Goal: Task Accomplishment & Management: Manage account settings

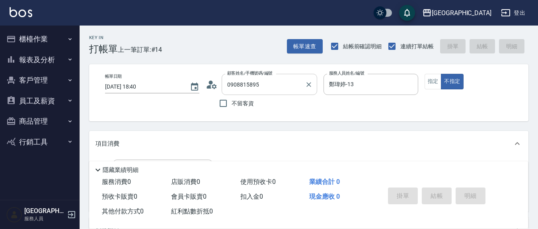
click at [278, 79] on input "0908815895" at bounding box center [263, 84] width 76 height 14
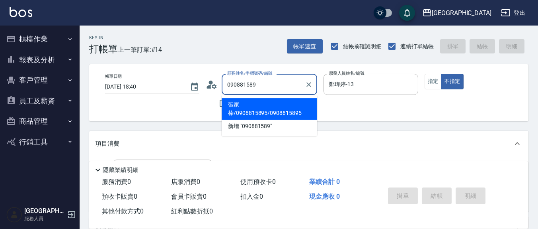
type input "張家榛/0908815895/0908815895"
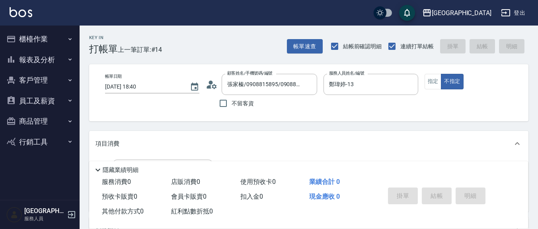
click at [213, 86] on icon at bounding box center [214, 86] width 5 height 5
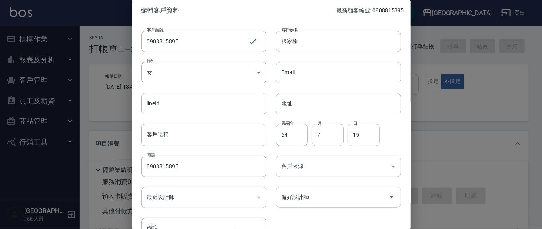
click at [312, 187] on div "偏好設計師" at bounding box center [338, 196] width 125 height 21
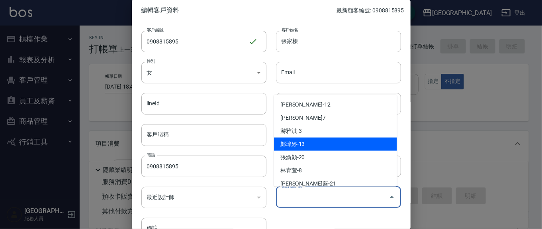
click at [328, 147] on li "鄭瑋婷-13" at bounding box center [335, 143] width 123 height 13
type input "鄭瑋婷"
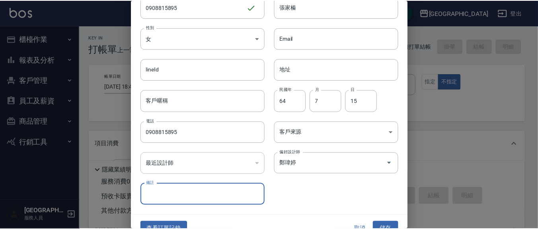
scroll to position [47, 0]
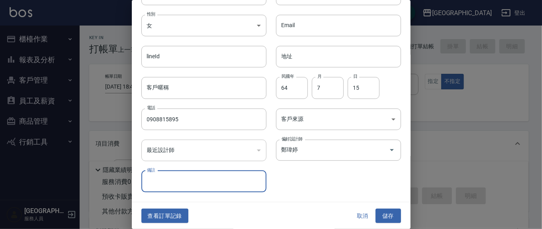
drag, startPoint x: 388, startPoint y: 210, endPoint x: 379, endPoint y: 208, distance: 9.8
click at [388, 210] on button "儲存" at bounding box center [387, 215] width 25 height 15
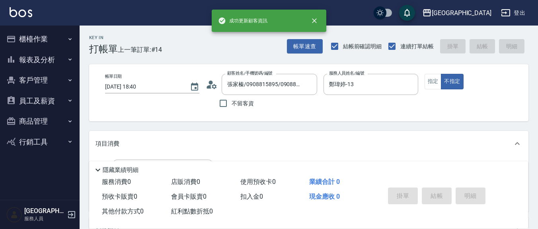
scroll to position [83, 0]
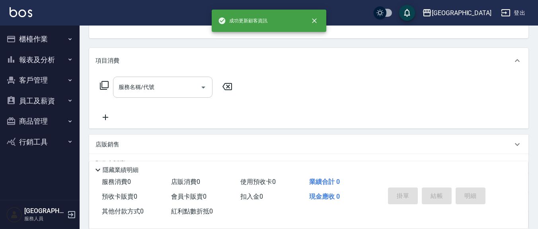
click at [153, 82] on div "服務名稱/代號 服務名稱/代號" at bounding box center [163, 86] width 100 height 21
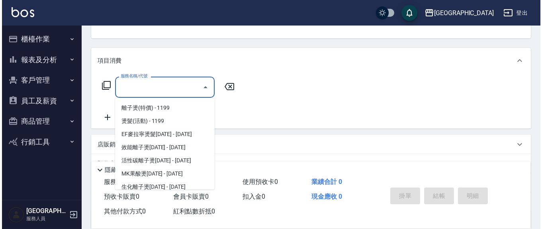
scroll to position [162, 0]
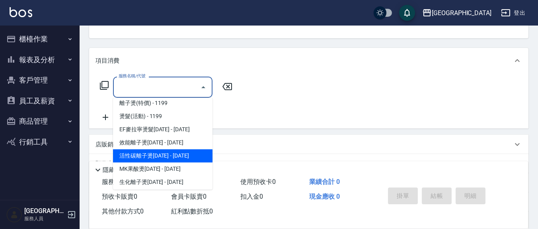
click at [160, 152] on span "活性碳離子燙[DATE] - [DATE]" at bounding box center [163, 155] width 100 height 13
type input "活性碳離子燙1800(309)"
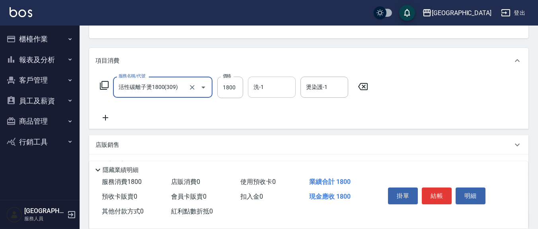
click at [267, 86] on input "洗-1" at bounding box center [272, 87] width 41 height 14
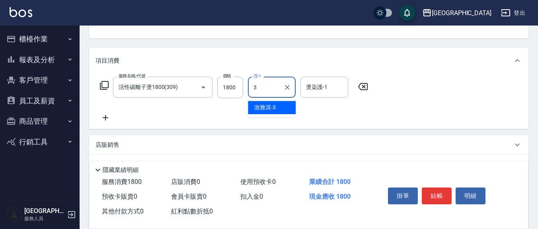
type input "游雅淇-3"
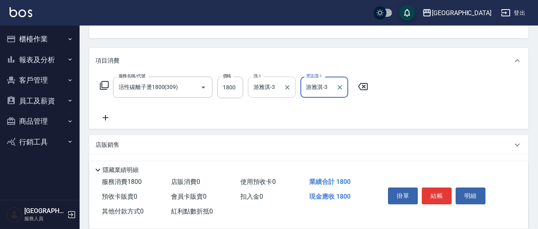
type input "游雅淇-3"
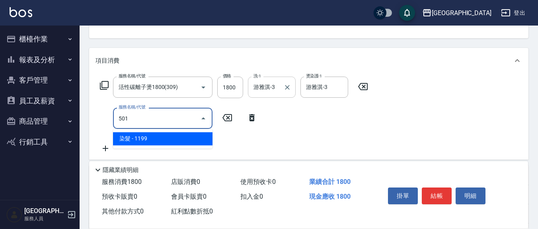
type input "染髮(501)"
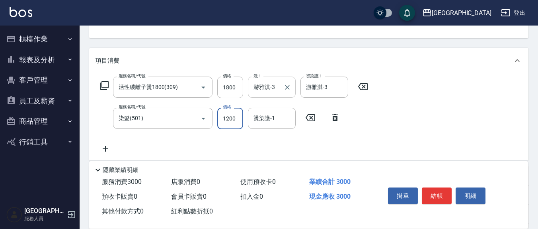
type input "1200"
type input "[PERSON_NAME]蕎-21"
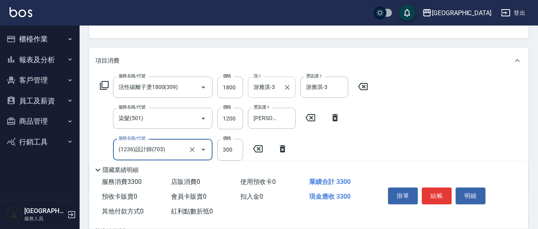
type input "(1236)設計師(703)"
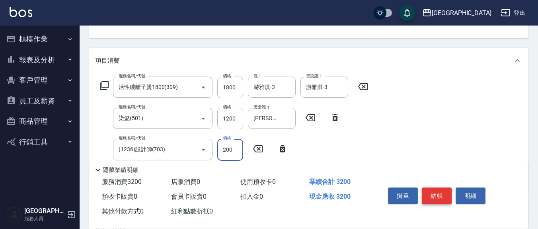
type input "200"
click at [434, 189] on button "結帳" at bounding box center [437, 195] width 30 height 17
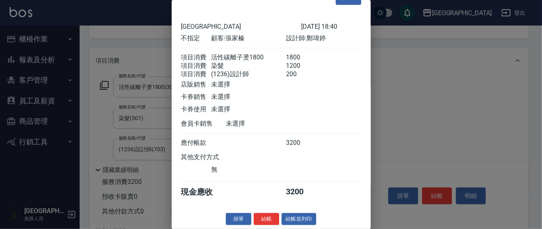
scroll to position [27, 0]
click at [260, 218] on button "結帳" at bounding box center [266, 219] width 25 height 12
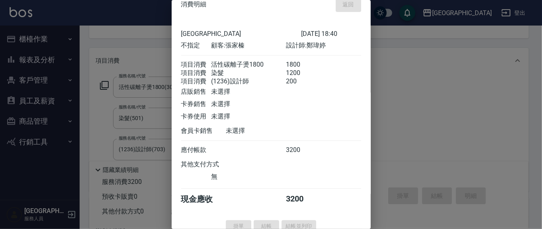
scroll to position [0, 0]
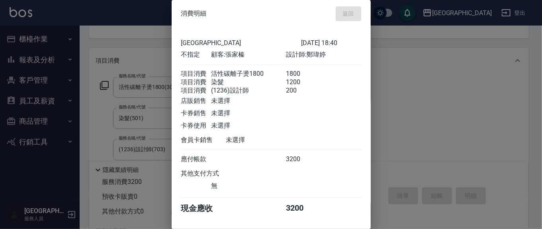
type input "[DATE] 19:19"
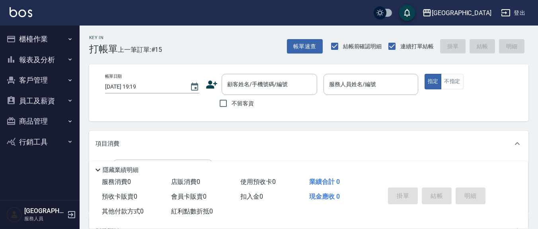
click at [240, 105] on span "不留客資" at bounding box center [243, 103] width 22 height 8
click at [232, 105] on input "不留客資" at bounding box center [223, 103] width 17 height 17
checkbox input "true"
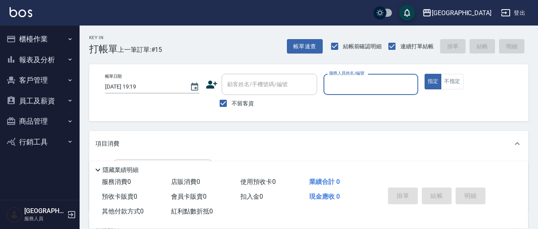
click at [344, 79] on input "服務人員姓名/編號" at bounding box center [370, 84] width 87 height 14
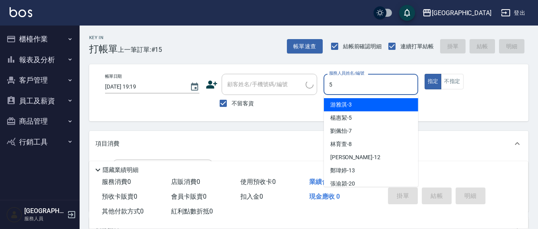
type input "5"
type button "true"
type input "陳鈞柔/0936122265/"
type input "[PERSON_NAME]5"
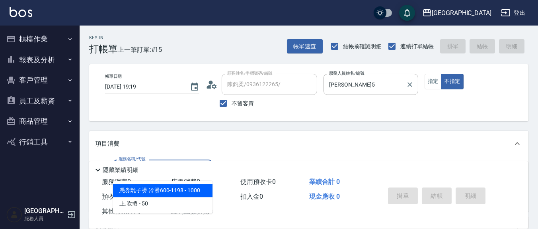
type input "憑券離子燙.冷燙600-1198(303)"
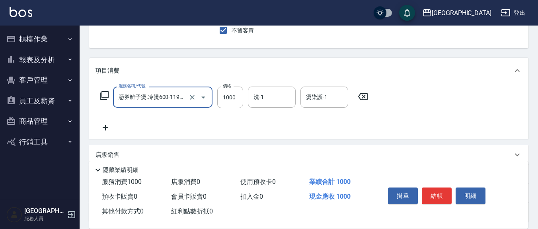
scroll to position [83, 0]
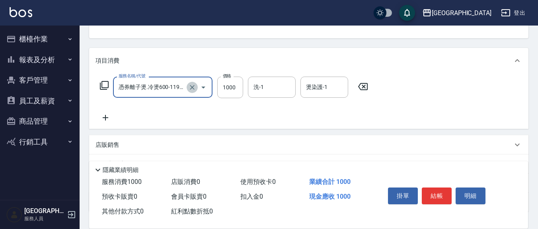
click at [193, 87] on icon "Clear" at bounding box center [192, 87] width 8 height 8
click at [158, 81] on input "服務名稱/代號" at bounding box center [152, 87] width 70 height 14
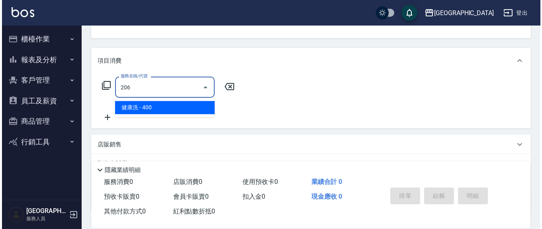
scroll to position [0, 0]
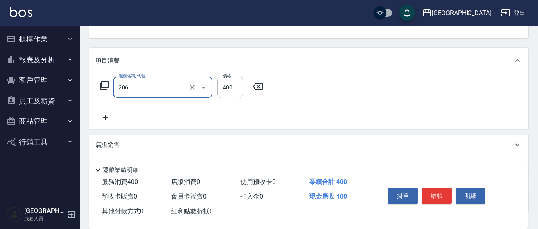
type input "健康洗(206)"
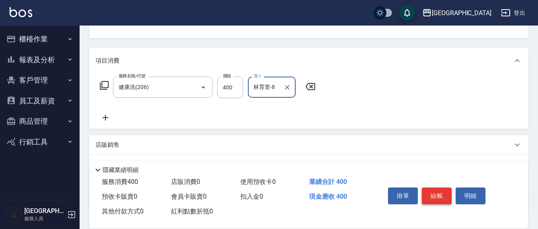
type input "林育萱-8"
click at [440, 194] on button "結帳" at bounding box center [437, 195] width 30 height 17
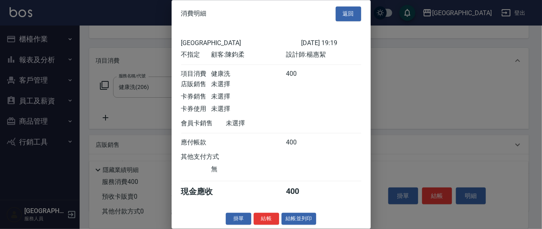
scroll to position [9, 0]
click at [264, 216] on button "結帳" at bounding box center [266, 218] width 25 height 12
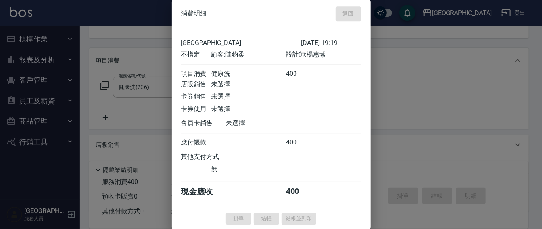
type input "[DATE] 19:20"
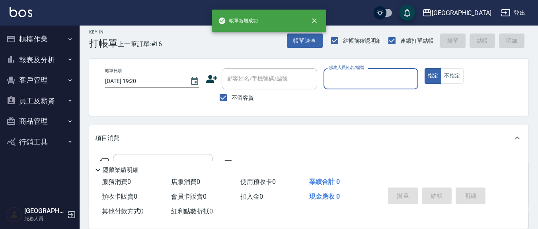
scroll to position [0, 0]
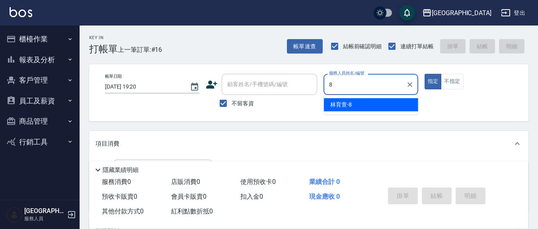
type input "林育萱-8"
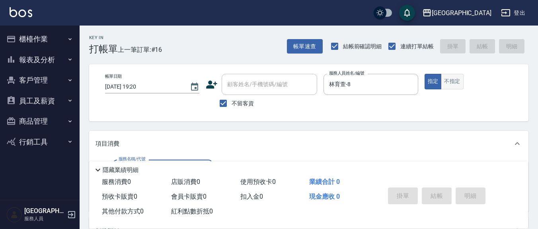
click at [461, 85] on button "不指定" at bounding box center [452, 82] width 22 height 16
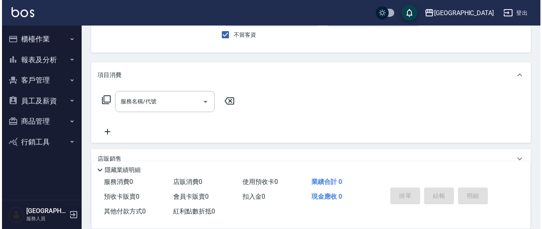
scroll to position [83, 0]
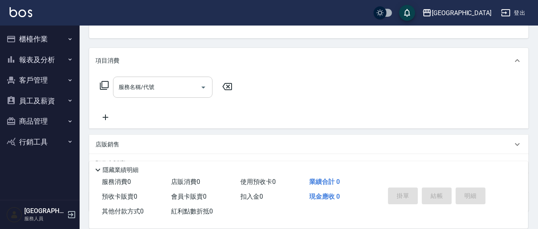
click at [152, 82] on div "服務名稱/代號 服務名稱/代號" at bounding box center [163, 86] width 100 height 21
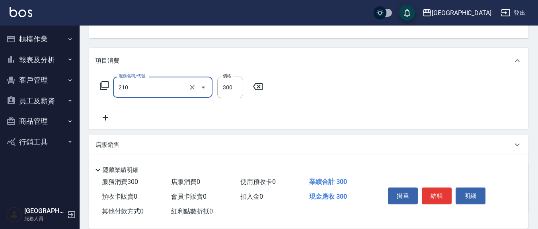
type input "[PERSON_NAME]洗髮精(210)"
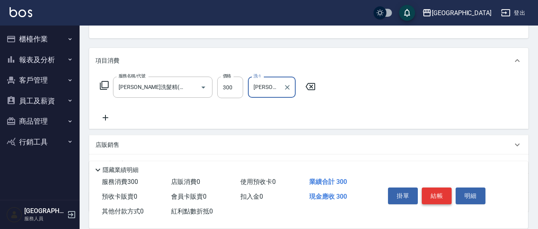
type input "[PERSON_NAME]蕎-21"
click at [432, 194] on button "結帳" at bounding box center [437, 195] width 30 height 17
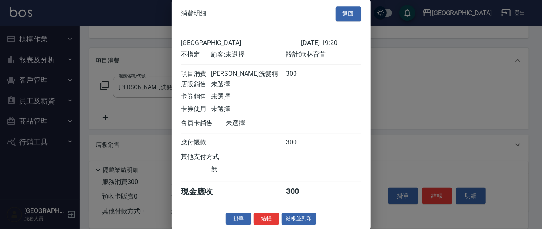
scroll to position [9, 0]
click at [265, 213] on button "結帳" at bounding box center [266, 218] width 25 height 12
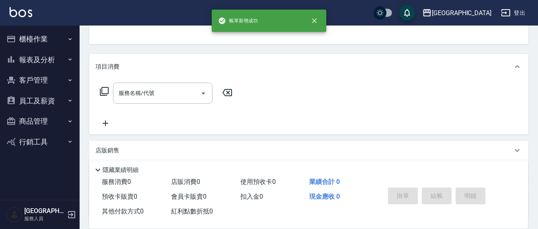
scroll to position [0, 0]
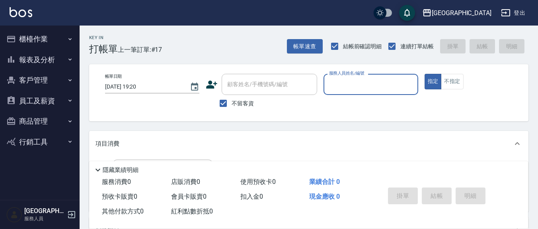
click at [42, 121] on button "商品管理" at bounding box center [39, 121] width 73 height 21
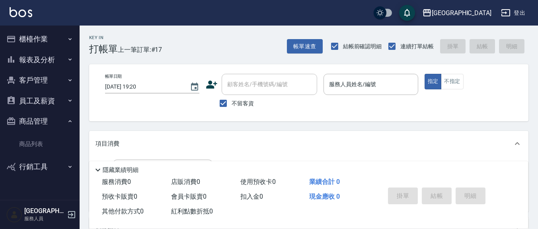
click at [25, 116] on button "商品管理" at bounding box center [39, 121] width 73 height 21
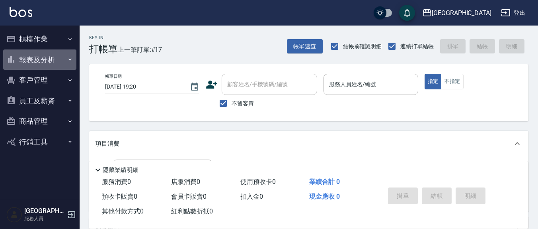
click at [50, 58] on button "報表及分析" at bounding box center [39, 59] width 73 height 21
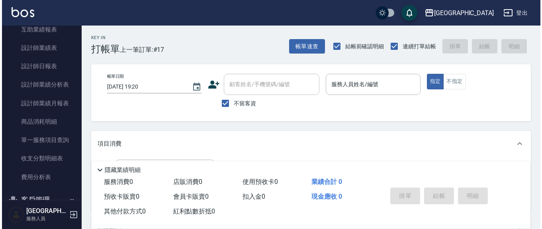
scroll to position [244, 0]
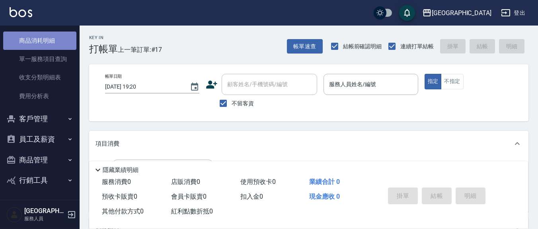
click at [40, 43] on link "商品消耗明細" at bounding box center [39, 40] width 73 height 18
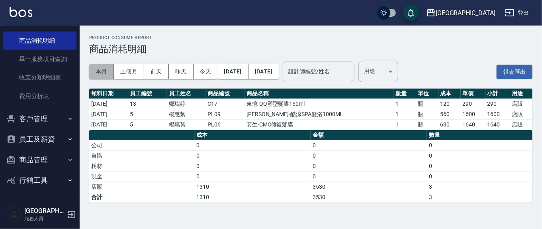
click at [101, 67] on button "本月" at bounding box center [101, 71] width 25 height 15
click at [248, 68] on button "[DATE]" at bounding box center [232, 71] width 31 height 15
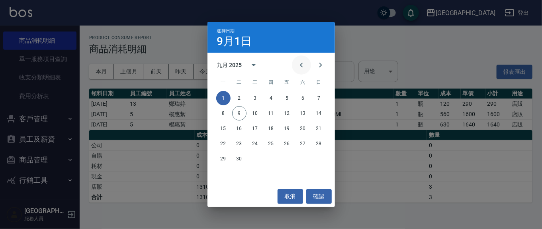
click at [299, 66] on icon "Previous month" at bounding box center [302, 65] width 10 height 10
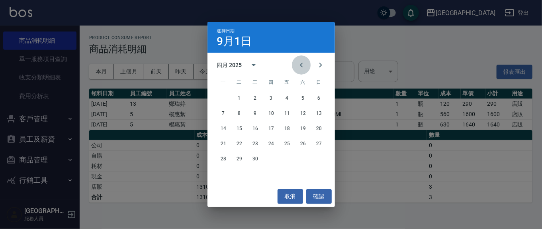
click at [299, 66] on icon "Previous month" at bounding box center [302, 65] width 10 height 10
click at [330, 197] on button "確認" at bounding box center [318, 196] width 25 height 15
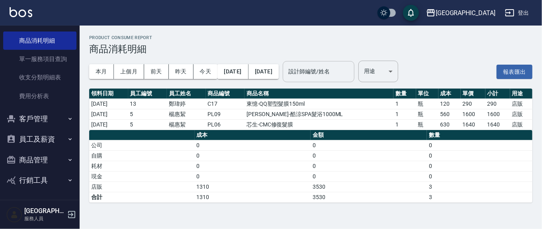
click at [342, 72] on input "設計師編號/姓名" at bounding box center [318, 72] width 65 height 14
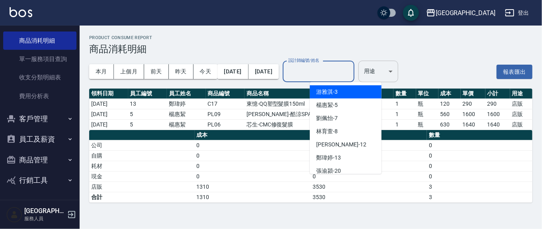
click at [385, 68] on div "本月 上個月 前天 昨天 今天 [DATE] [DATE] 設計師編號/姓名 設計師編號/姓名 用途 ​ 用途" at bounding box center [243, 72] width 309 height 34
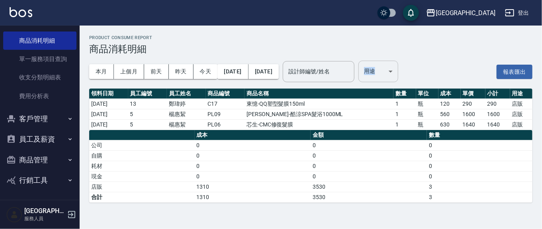
click at [402, 76] on body "上越新廟口 登出 櫃檯作業 打帳單 帳單列表 現金收支登錄 材料自購登錄 每日結帳 報表及分析 報表目錄 店家區間累計表 店家日報表 互助日報表 互助月報表 …" at bounding box center [271, 114] width 542 height 229
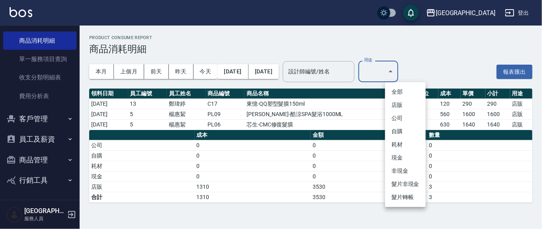
click at [394, 104] on li "店販" at bounding box center [405, 104] width 41 height 13
type input "店販"
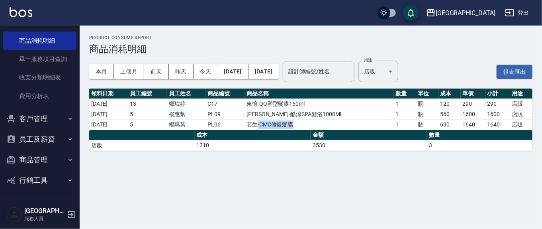
drag, startPoint x: 329, startPoint y: 120, endPoint x: 283, endPoint y: 120, distance: 45.4
click at [283, 119] on td "芯生-CMC修復髮膜" at bounding box center [318, 124] width 149 height 10
click at [338, 136] on th "金額" at bounding box center [369, 135] width 116 height 10
click at [359, 113] on tbody "[DATE] 13 鄭瑋婷 C17 東憶-QQ塑型髮膜150ml 1 瓶 120 290 290 店販 [DATE] 5 楊惠絜 PL09 荷昀-酷涼SPA髮…" at bounding box center [310, 113] width 443 height 31
click at [317, 127] on td "芯生-CMC修復髮膜" at bounding box center [318, 124] width 149 height 10
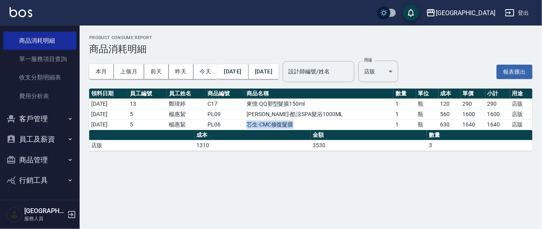
drag, startPoint x: 278, startPoint y: 127, endPoint x: 374, endPoint y: 127, distance: 96.8
click at [373, 127] on tr "[DATE] 5 楊惠絜 PL06 芯生-CMC修復髮膜 1 瓶 630 1640 1640 店販" at bounding box center [310, 124] width 443 height 10
click at [373, 136] on th "金額" at bounding box center [369, 135] width 116 height 10
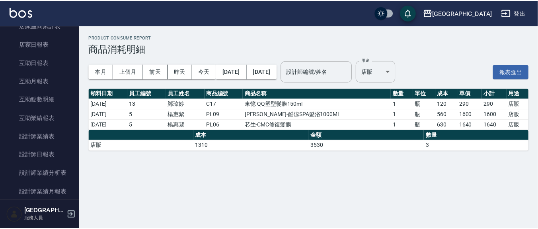
scroll to position [166, 0]
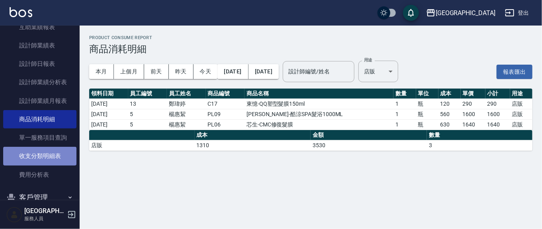
click at [40, 154] on link "收支分類明細表" at bounding box center [39, 156] width 73 height 18
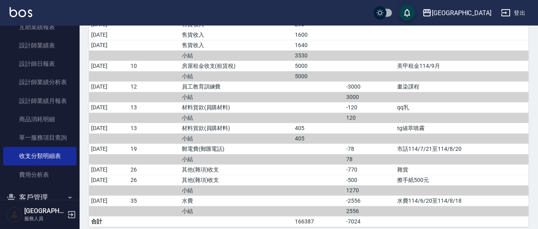
scroll to position [181, 0]
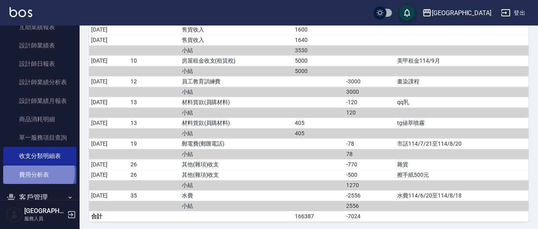
click at [33, 172] on link "費用分析表" at bounding box center [39, 174] width 73 height 18
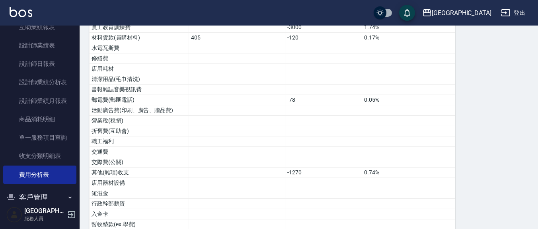
scroll to position [324, 0]
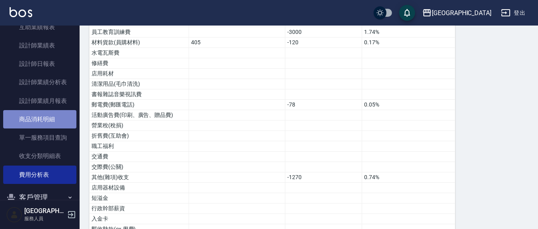
click at [40, 123] on link "商品消耗明細" at bounding box center [39, 119] width 73 height 18
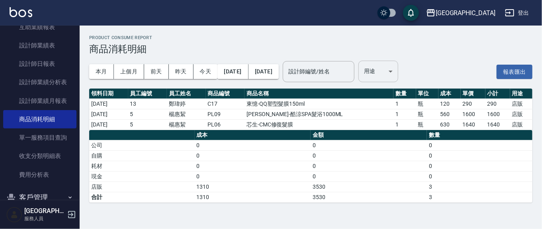
click at [412, 68] on body "上越新廟口 登出 櫃檯作業 打帳單 帳單列表 現金收支登錄 材料自購登錄 每日結帳 報表及分析 報表目錄 店家區間累計表 店家日報表 互助日報表 互助月報表 …" at bounding box center [271, 114] width 542 height 229
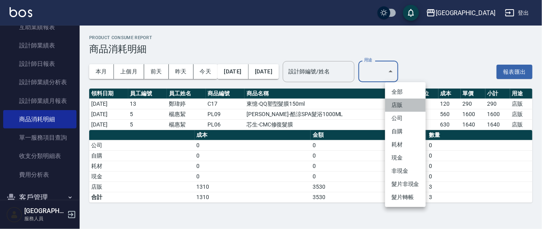
click at [407, 106] on li "店販" at bounding box center [405, 104] width 41 height 13
type input "店販"
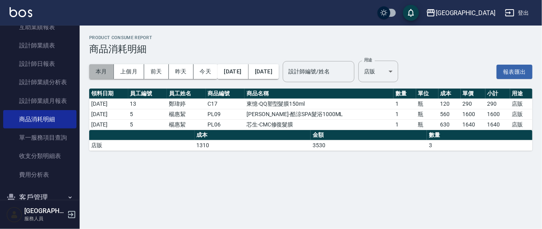
click at [105, 70] on button "本月" at bounding box center [101, 71] width 25 height 15
click at [240, 74] on button "[DATE]" at bounding box center [232, 71] width 31 height 15
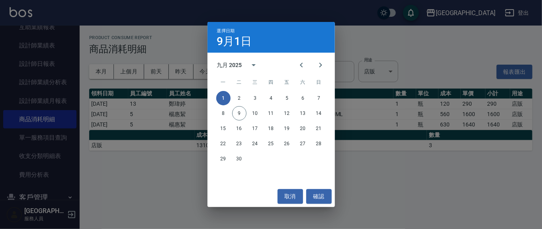
click at [227, 63] on div "九月 2025" at bounding box center [229, 65] width 25 height 8
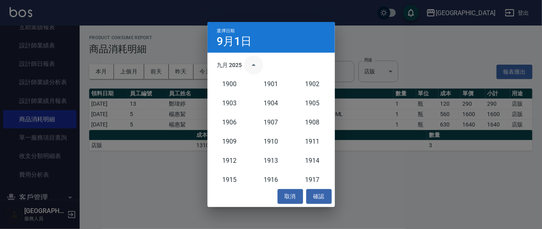
scroll to position [737, 0]
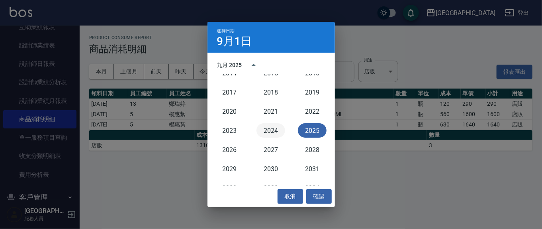
click at [262, 130] on button "2024" at bounding box center [270, 130] width 29 height 14
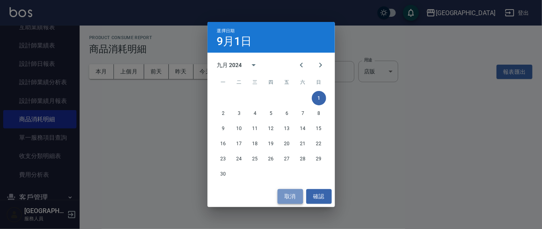
click at [289, 195] on button "取消" at bounding box center [290, 196] width 25 height 15
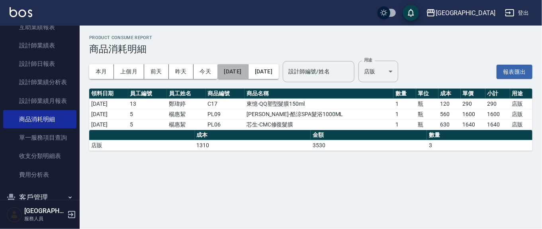
click at [229, 73] on button "[DATE]" at bounding box center [232, 71] width 31 height 15
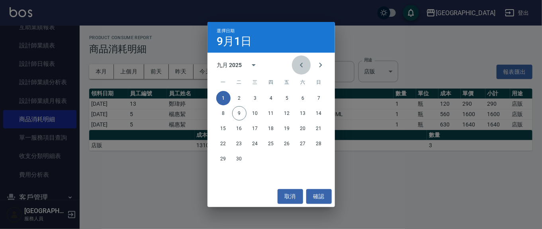
click at [303, 68] on icon "Previous month" at bounding box center [302, 65] width 10 height 10
click at [223, 46] on h4 "9月1日" at bounding box center [234, 42] width 35 height 10
click at [225, 61] on div "八月 2025" at bounding box center [240, 64] width 47 height 19
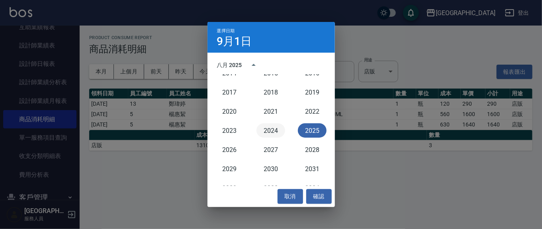
click at [275, 131] on button "2024" at bounding box center [270, 130] width 29 height 14
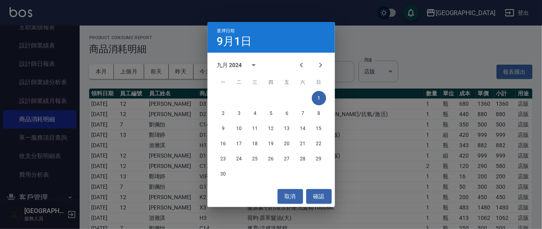
click at [226, 65] on div "九月 2024" at bounding box center [229, 65] width 25 height 8
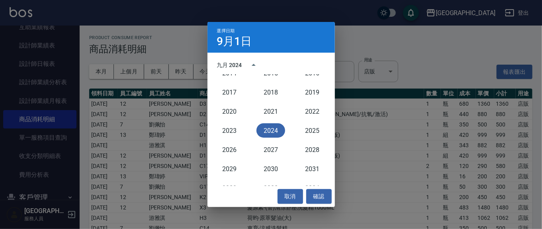
click at [272, 129] on button "2024" at bounding box center [270, 130] width 29 height 14
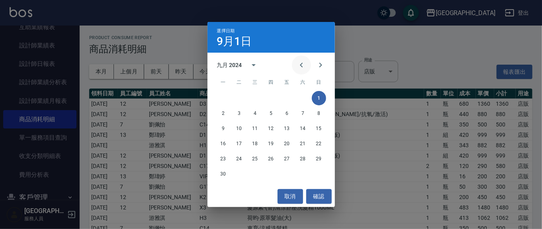
click at [302, 67] on icon "Previous month" at bounding box center [301, 65] width 3 height 5
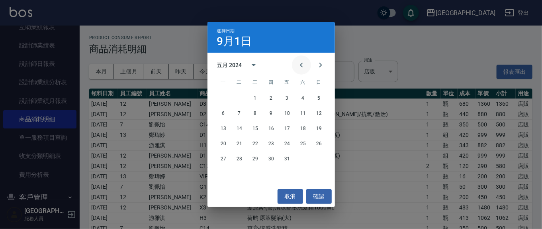
click at [302, 67] on icon "Previous month" at bounding box center [301, 65] width 3 height 5
click at [301, 67] on icon "Previous month" at bounding box center [302, 65] width 10 height 10
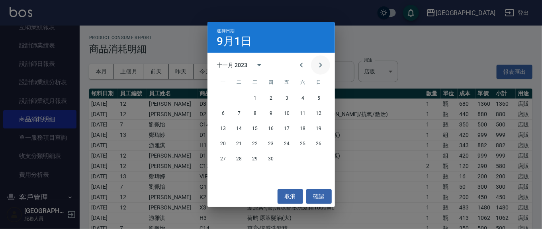
click at [324, 66] on icon "Next month" at bounding box center [321, 65] width 10 height 10
click at [283, 96] on button "1" at bounding box center [287, 98] width 14 height 14
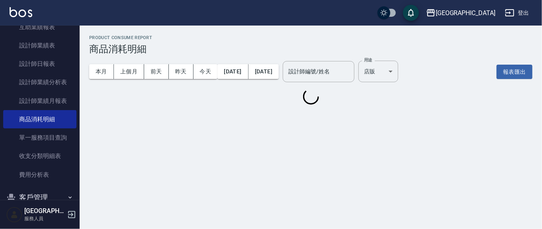
click at [319, 193] on div "Product Consume Report 商品消耗明細 本月 上個月 前天 昨天 今天 [DATE] [DATE] 設計師編號/姓名 設計師編號/姓名 用…" at bounding box center [271, 114] width 542 height 229
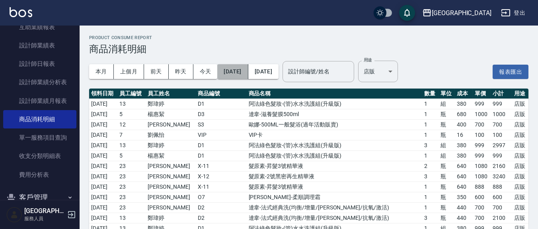
click at [246, 68] on button "[DATE]" at bounding box center [232, 71] width 31 height 15
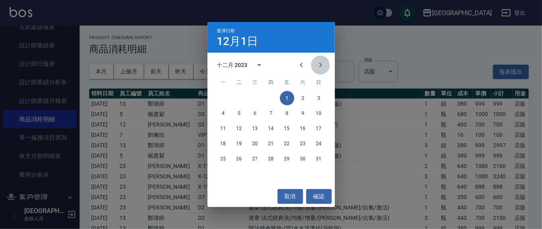
click at [319, 66] on icon "Next month" at bounding box center [320, 65] width 3 height 5
click at [240, 99] on button "2" at bounding box center [239, 98] width 14 height 14
click at [319, 196] on button "確認" at bounding box center [318, 196] width 25 height 15
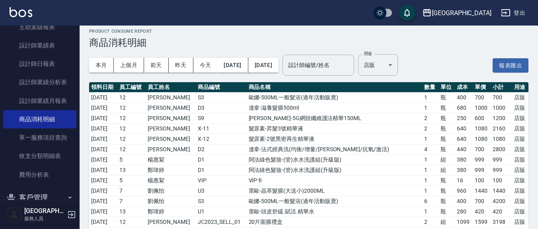
scroll to position [0, 0]
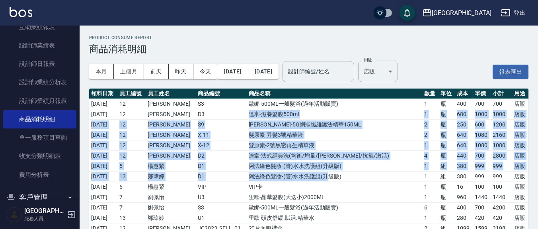
drag, startPoint x: 323, startPoint y: 162, endPoint x: 338, endPoint y: 200, distance: 41.8
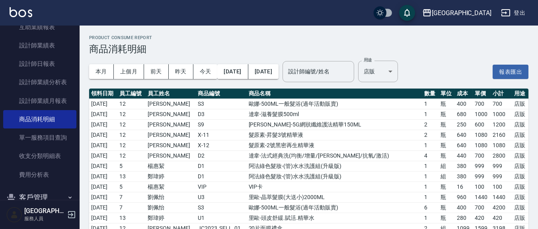
click at [343, 204] on td "歐娜-500ML一般髮浴(過年活動販賣)" at bounding box center [335, 207] width 176 height 10
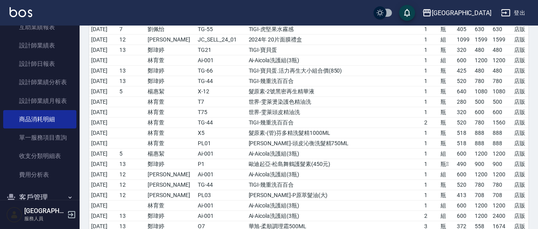
scroll to position [5587, 0]
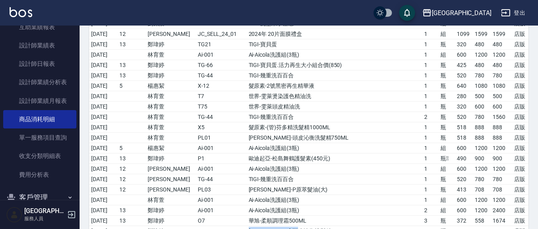
drag, startPoint x: 324, startPoint y: 195, endPoint x: 256, endPoint y: 197, distance: 67.3
click at [235, 225] on tr "[DATE] 13 鄭瑋婷 PL01 [PERSON_NAME]-頭皮沁衡洗髮精750ML 2 瓶 [PHONE_NUMBER] 店販" at bounding box center [309, 230] width 440 height 10
click at [293, 225] on td "[PERSON_NAME]-頭皮沁衡洗髮精750ML" at bounding box center [335, 230] width 176 height 10
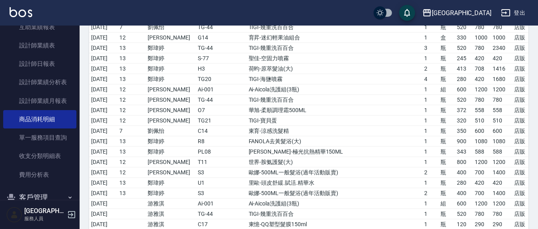
scroll to position [6262, 0]
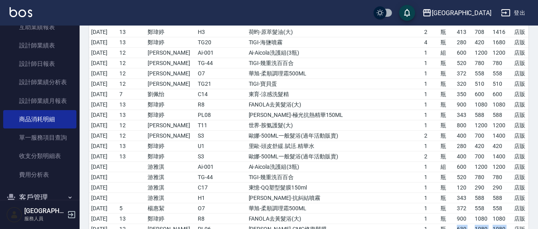
drag, startPoint x: 480, startPoint y: 189, endPoint x: 510, endPoint y: 191, distance: 30.3
click at [510, 223] on tr "[DATE] 12 [PERSON_NAME] PL06 [PERSON_NAME]-CMC修復髮膜 1 瓶 630 1080 1080 店販" at bounding box center [309, 228] width 440 height 10
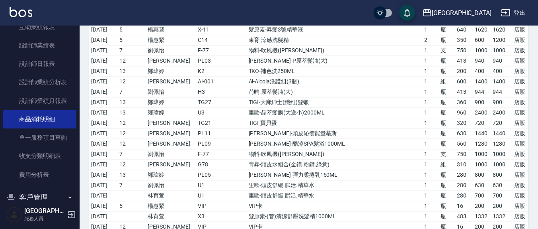
scroll to position [7590, 0]
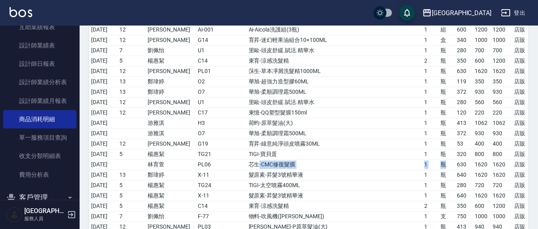
drag, startPoint x: 264, startPoint y: 115, endPoint x: 468, endPoint y: 121, distance: 204.7
click at [467, 159] on tr "[DATE] 林育萱 PL06 芯生-CMC修復髮膜 1 瓶 630 1620 1620 店販" at bounding box center [309, 164] width 440 height 10
click at [479, 159] on td "1620" at bounding box center [482, 164] width 18 height 10
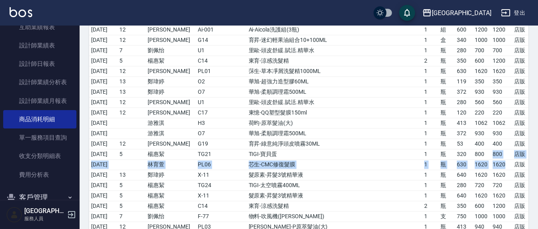
drag, startPoint x: 501, startPoint y: 112, endPoint x: 485, endPoint y: 111, distance: 15.6
click at [491, 159] on td "1620" at bounding box center [502, 164] width 22 height 10
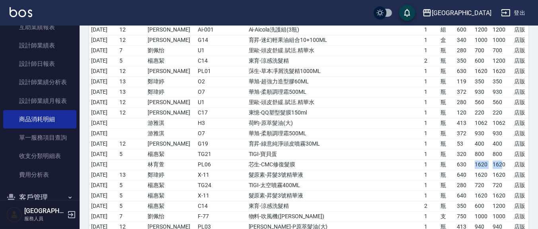
click at [499, 159] on tr "[DATE] 林育萱 PL06 芯生-CMC修復髮膜 1 瓶 630 1620 1620 店販" at bounding box center [309, 164] width 440 height 10
click at [502, 159] on td "1620" at bounding box center [502, 164] width 22 height 10
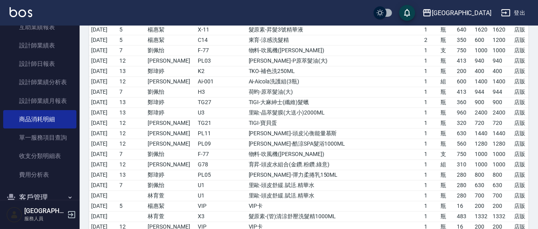
scroll to position [7839, 0]
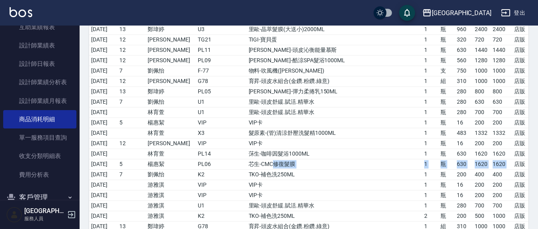
drag, startPoint x: 338, startPoint y: 117, endPoint x: 511, endPoint y: 115, distance: 172.8
click at [511, 158] on tr "[DATE] 5 楊惠絜 PL06 芯生-CMC修復髮膜 1 瓶 630 1620 1620 店販" at bounding box center [309, 163] width 440 height 10
click at [510, 158] on tr "[DATE] 5 楊惠絜 PL06 芯生-CMC修復髮膜 1 瓶 630 1620 1620 店販" at bounding box center [309, 163] width 440 height 10
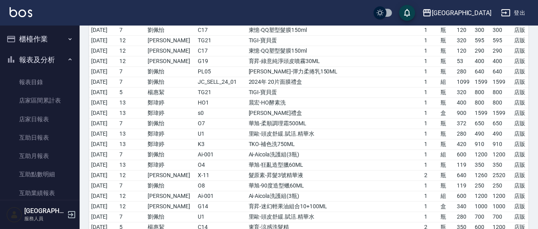
scroll to position [6926, 0]
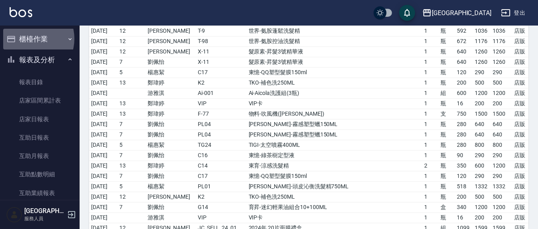
click at [29, 39] on button "櫃檯作業" at bounding box center [39, 39] width 73 height 21
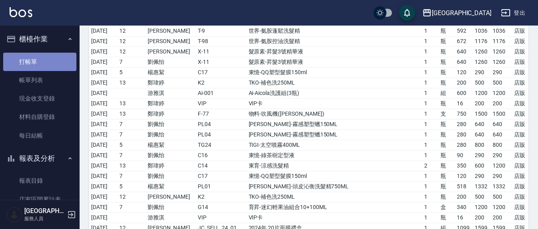
click at [41, 63] on link "打帳單" at bounding box center [39, 62] width 73 height 18
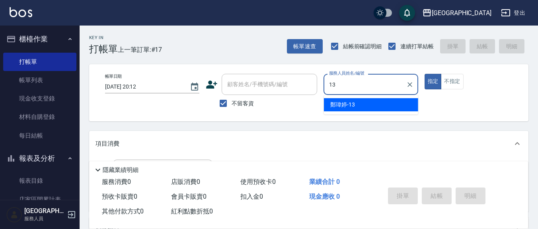
type input "鄭瑋婷-13"
type button "true"
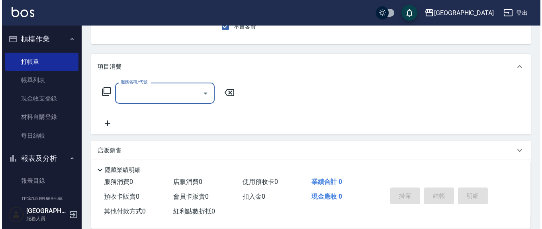
scroll to position [83, 0]
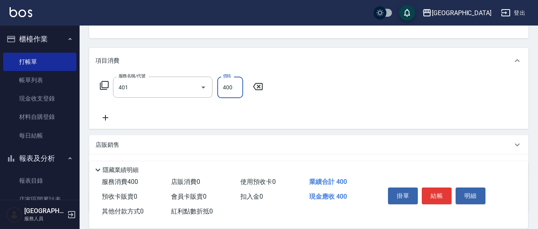
type input "剪髮(401)"
type input "650"
click at [428, 190] on button "結帳" at bounding box center [437, 195] width 30 height 17
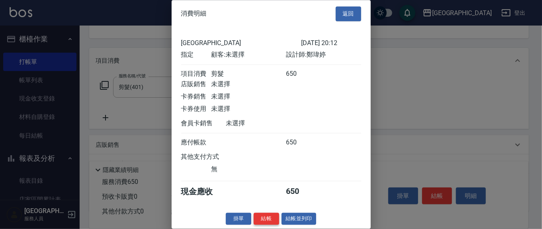
click at [266, 223] on button "結帳" at bounding box center [266, 218] width 25 height 12
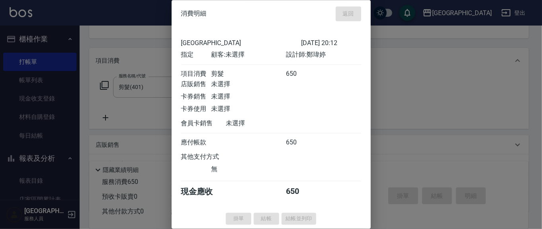
type input "[DATE] 20:13"
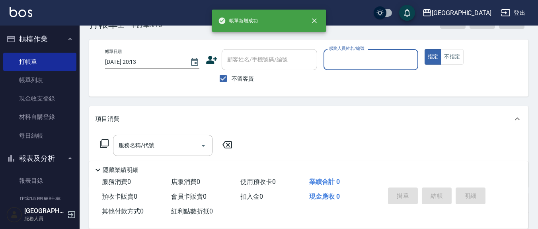
scroll to position [0, 0]
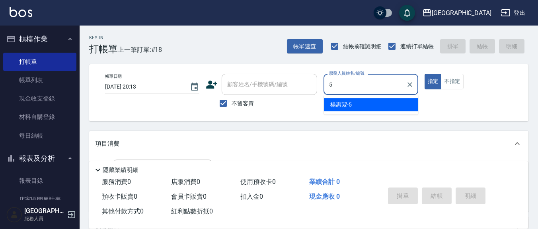
type input "[PERSON_NAME]5"
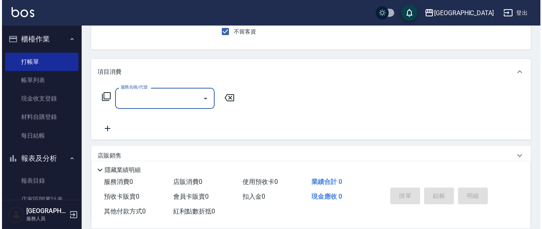
scroll to position [83, 0]
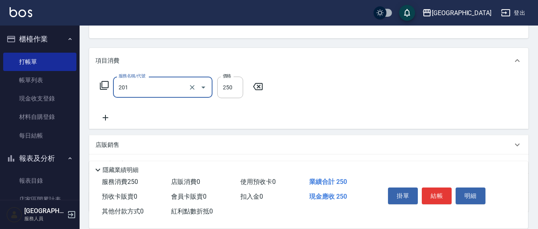
type input "洗髮(201)"
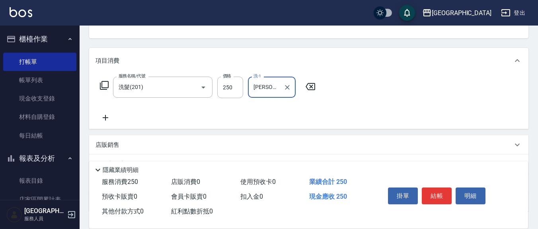
type input "[PERSON_NAME]蕎-21"
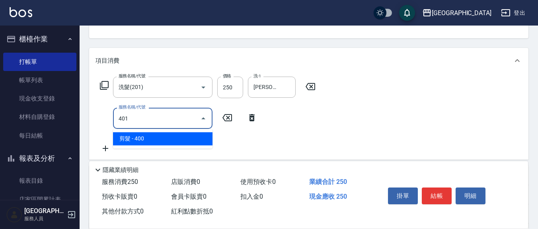
type input "剪髮(401)"
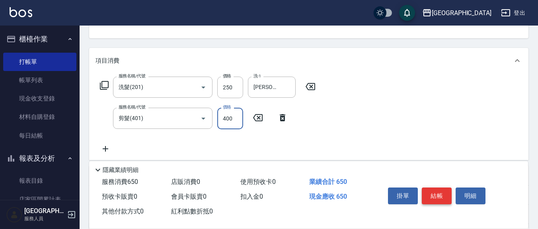
click at [438, 191] on button "結帳" at bounding box center [437, 195] width 30 height 17
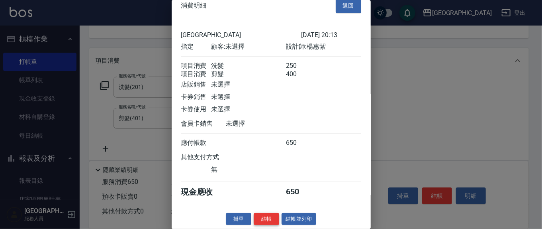
scroll to position [18, 0]
click at [257, 215] on button "結帳" at bounding box center [266, 219] width 25 height 12
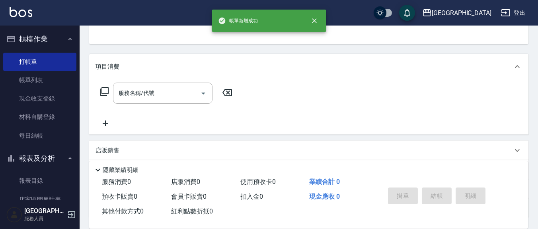
scroll to position [0, 0]
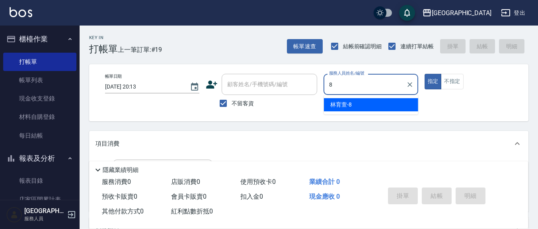
type input "林育萱-8"
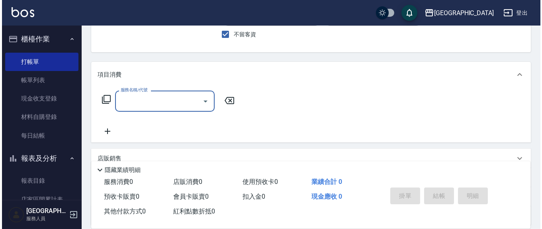
scroll to position [83, 0]
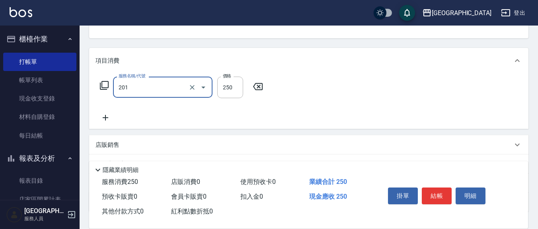
type input "洗髮(201)"
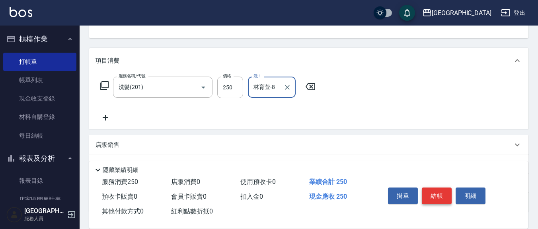
type input "林育萱-8"
click at [435, 187] on button "結帳" at bounding box center [437, 195] width 30 height 17
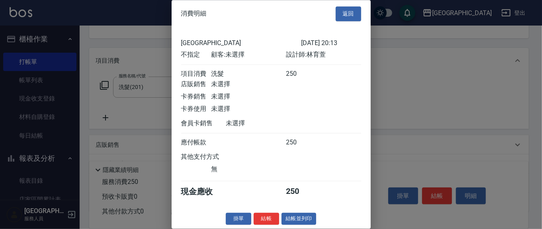
scroll to position [9, 0]
click at [267, 218] on button "結帳" at bounding box center [266, 218] width 25 height 12
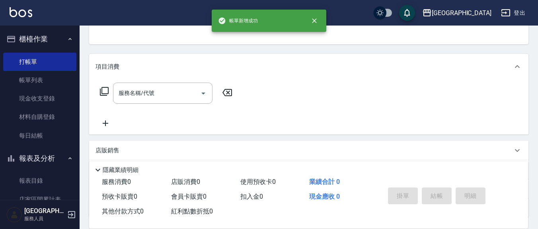
scroll to position [0, 0]
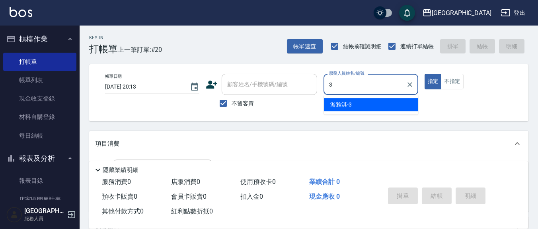
type input "游雅淇-3"
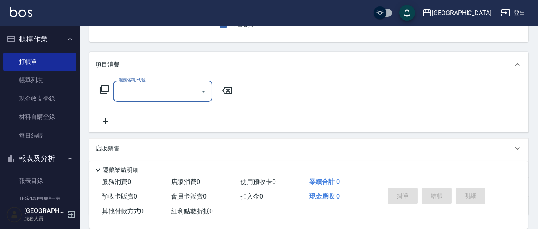
scroll to position [83, 0]
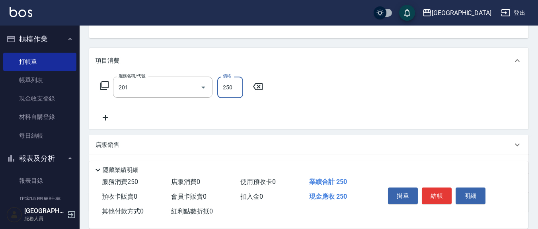
type input "洗髮(201)"
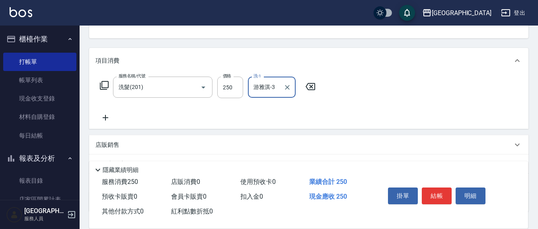
type input "游雅淇-3"
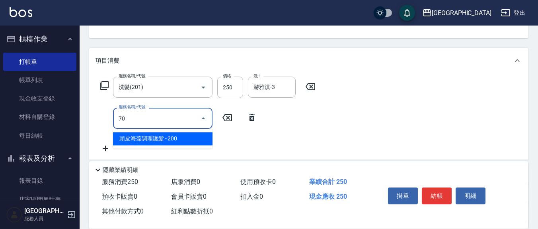
type input "7"
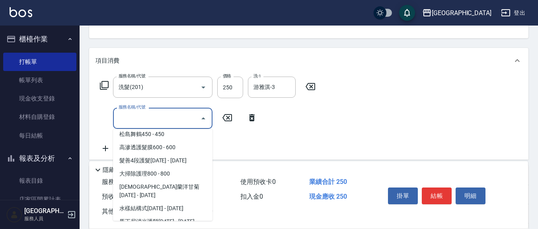
scroll to position [493, 0]
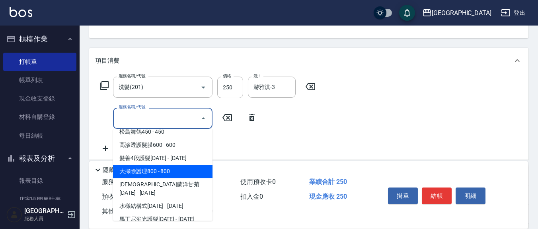
click at [164, 171] on span "大掃除護理800 - 800" at bounding box center [163, 170] width 100 height 13
type input "大掃除護理800(711)"
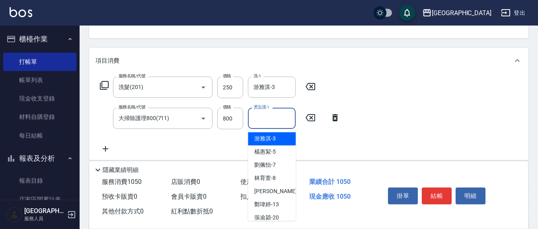
click at [271, 114] on div "燙染護-1 燙染護-1" at bounding box center [272, 118] width 48 height 21
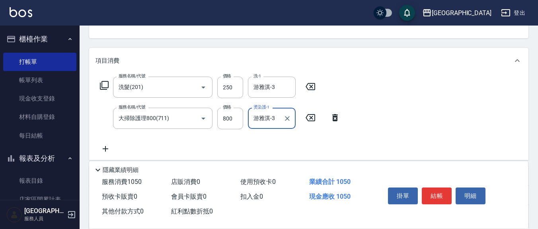
type input "游雅淇-3"
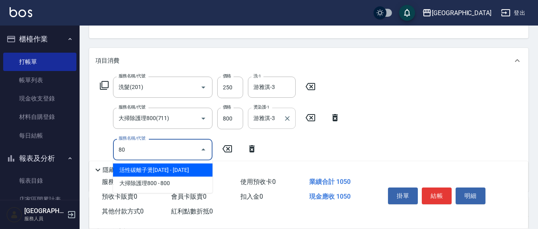
type input "8"
type input "自備護髮(701)"
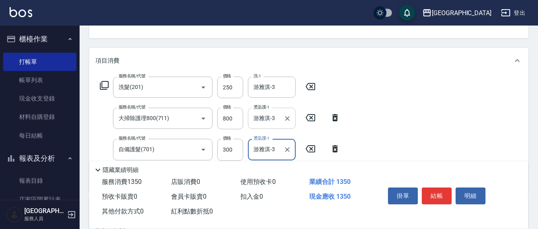
type input "游雅淇-3"
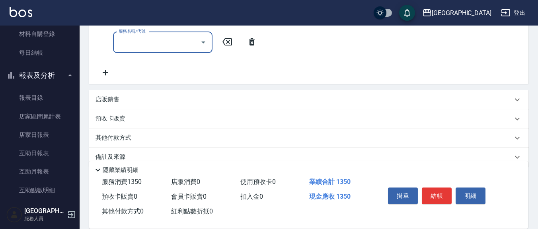
scroll to position [234, 0]
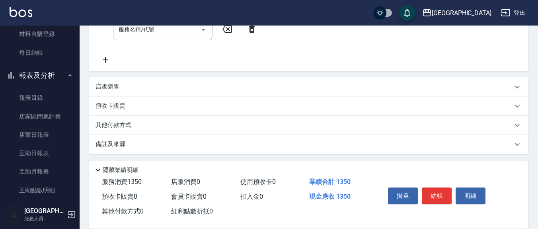
click at [139, 83] on div "店販銷售" at bounding box center [304, 86] width 417 height 8
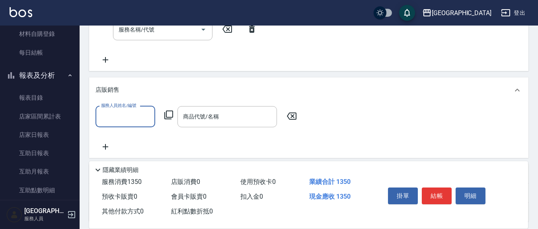
scroll to position [0, 0]
click at [135, 119] on input "服務人員姓名/編號" at bounding box center [125, 116] width 53 height 14
type input "[PERSON_NAME]7"
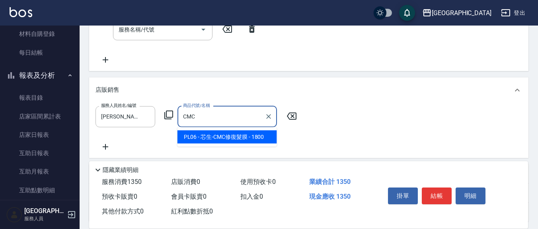
click at [260, 136] on span "PL06 - 芯生-CMC修復髮膜 - 1800" at bounding box center [228, 136] width 100 height 13
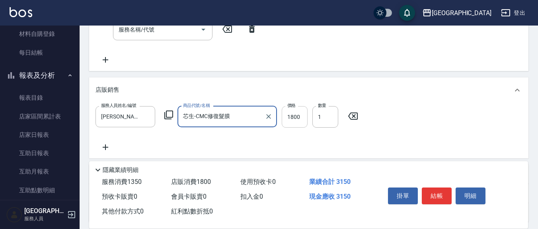
type input "芯生-CMC修復髮膜"
click at [287, 118] on input "1800" at bounding box center [295, 117] width 26 height 22
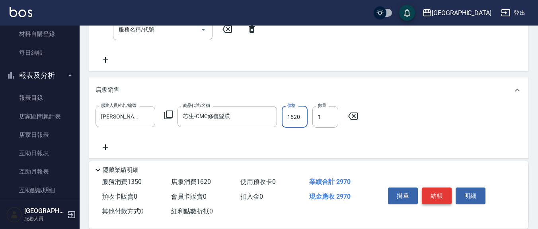
type input "1620"
click at [428, 187] on button "結帳" at bounding box center [437, 195] width 30 height 17
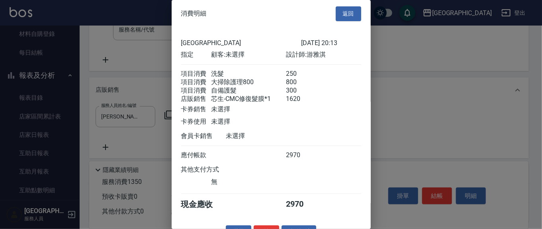
scroll to position [23, 0]
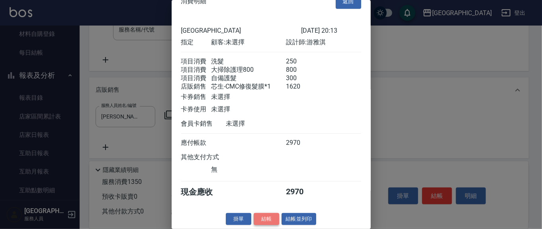
click at [261, 215] on button "結帳" at bounding box center [266, 219] width 25 height 12
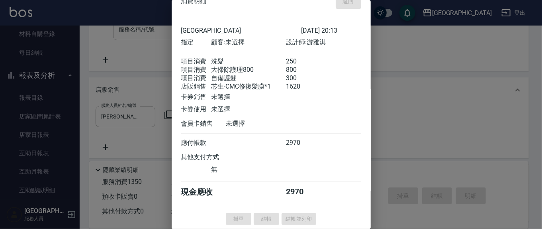
type input "[DATE] 20:15"
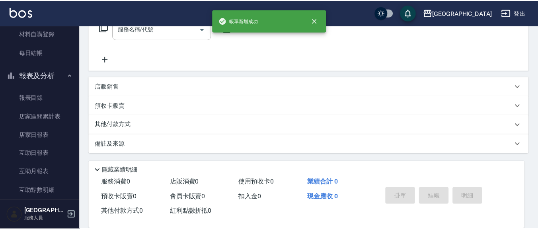
scroll to position [0, 0]
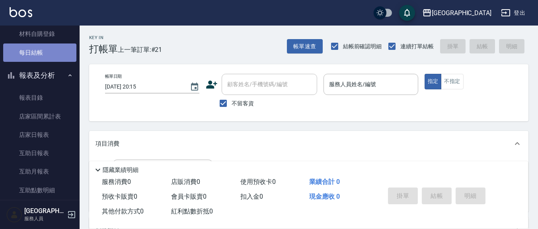
click at [42, 51] on link "每日結帳" at bounding box center [39, 52] width 73 height 18
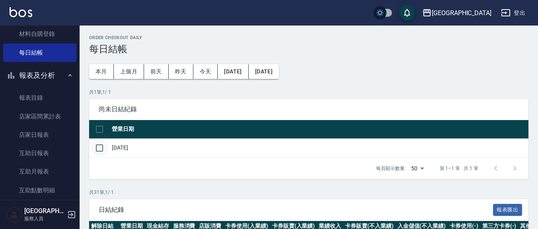
click at [100, 143] on input "checkbox" at bounding box center [99, 147] width 17 height 17
checkbox input "true"
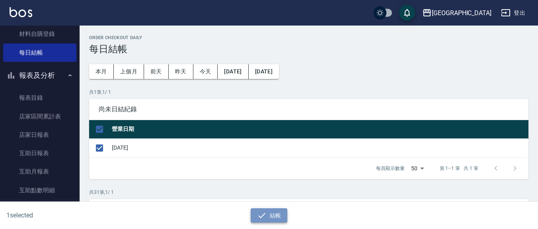
click at [280, 209] on button "結帳" at bounding box center [269, 215] width 37 height 15
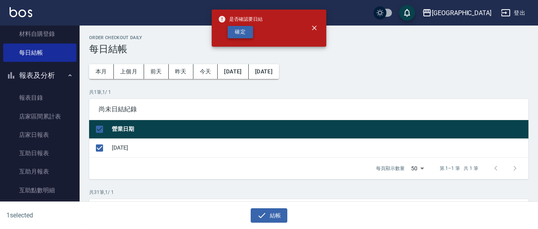
click at [241, 36] on button "確定" at bounding box center [240, 32] width 25 height 12
checkbox input "false"
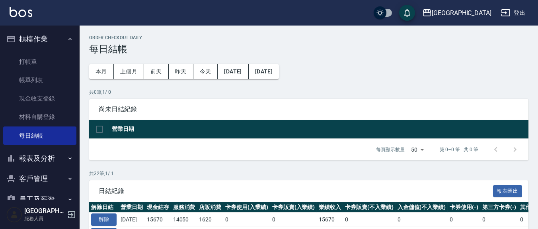
click at [47, 38] on button "櫃檯作業" at bounding box center [39, 39] width 73 height 21
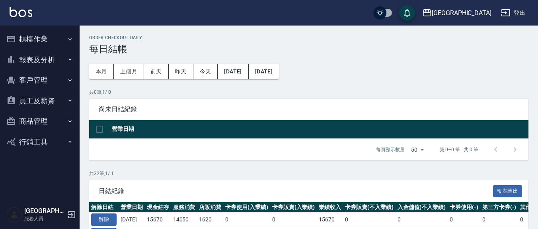
click at [38, 35] on button "櫃檯作業" at bounding box center [39, 39] width 73 height 21
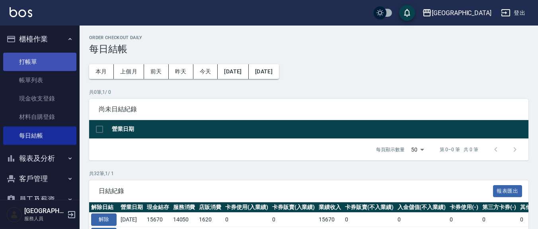
click at [38, 58] on link "打帳單" at bounding box center [39, 62] width 73 height 18
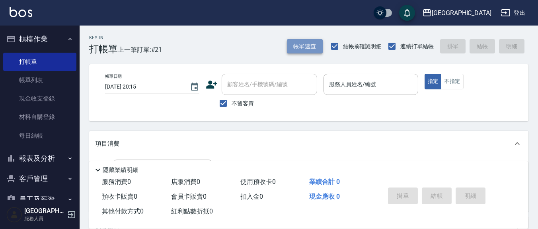
click at [299, 44] on button "帳單速查" at bounding box center [305, 46] width 36 height 15
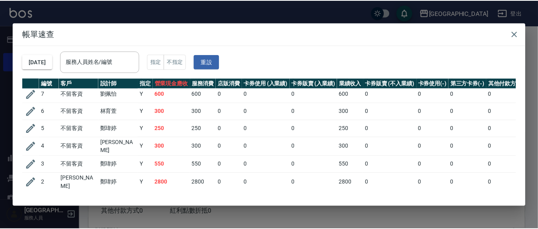
scroll to position [262, 0]
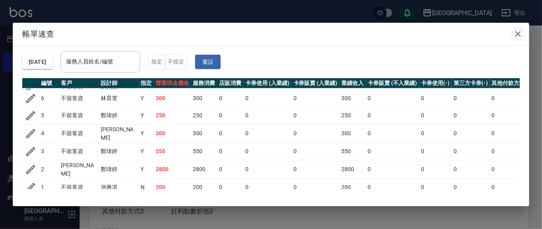
click at [518, 33] on icon "button" at bounding box center [518, 34] width 6 height 6
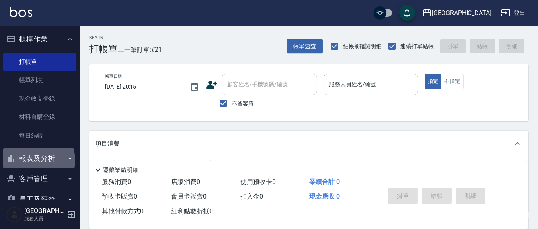
click at [35, 160] on button "報表及分析" at bounding box center [39, 158] width 73 height 21
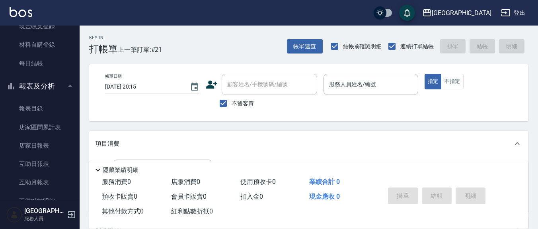
scroll to position [83, 0]
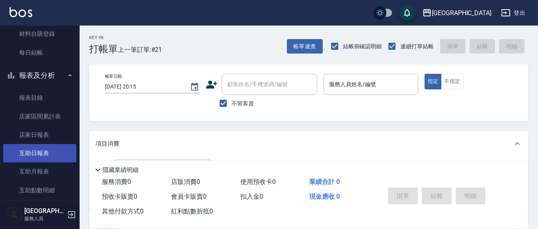
click at [45, 154] on link "互助日報表" at bounding box center [39, 153] width 73 height 18
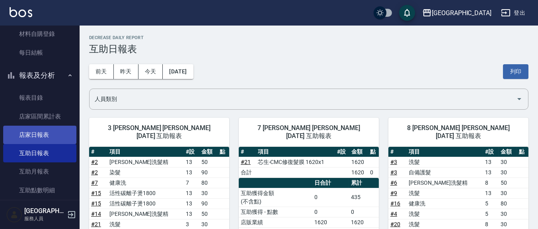
click at [42, 133] on link "店家日報表" at bounding box center [39, 134] width 73 height 18
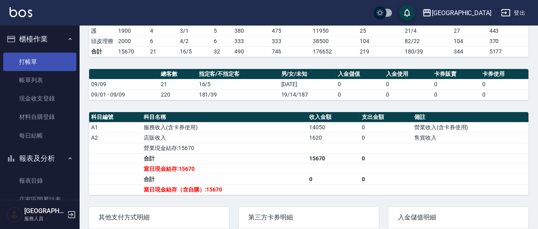
click at [41, 66] on link "打帳單" at bounding box center [39, 62] width 73 height 18
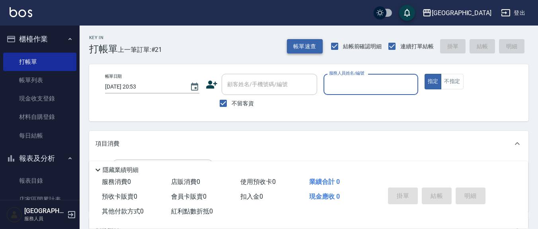
click at [307, 43] on button "帳單速查" at bounding box center [305, 46] width 36 height 15
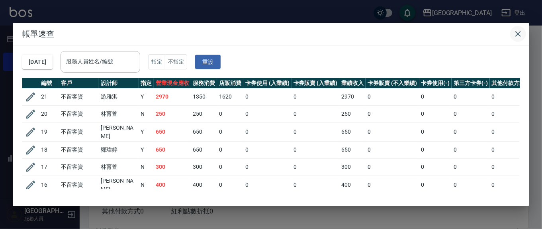
click at [519, 34] on icon "button" at bounding box center [518, 34] width 6 height 6
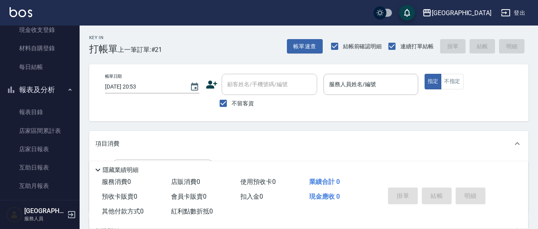
scroll to position [83, 0]
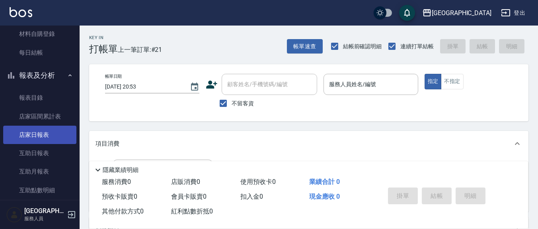
click at [39, 132] on link "店家日報表" at bounding box center [39, 134] width 73 height 18
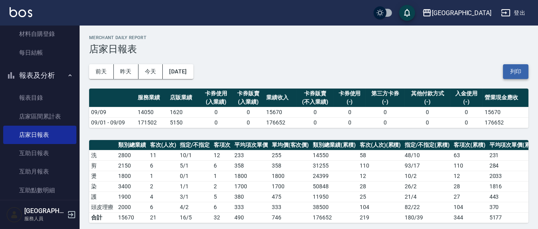
click at [523, 66] on button "列印" at bounding box center [515, 71] width 25 height 15
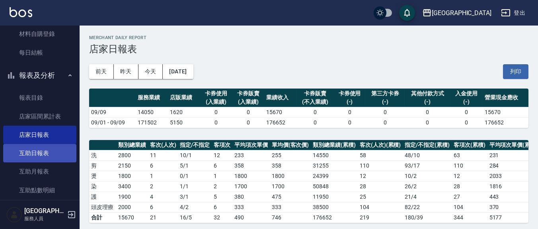
scroll to position [166, 0]
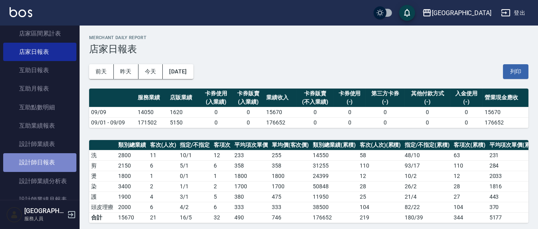
click at [41, 160] on link "設計師日報表" at bounding box center [39, 162] width 73 height 18
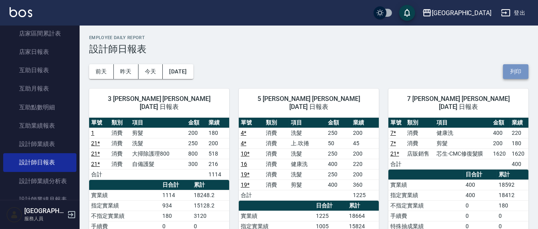
click at [515, 74] on button "列印" at bounding box center [515, 71] width 25 height 15
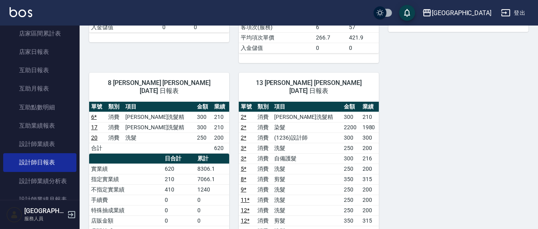
scroll to position [414, 0]
